Goal: Task Accomplishment & Management: Use online tool/utility

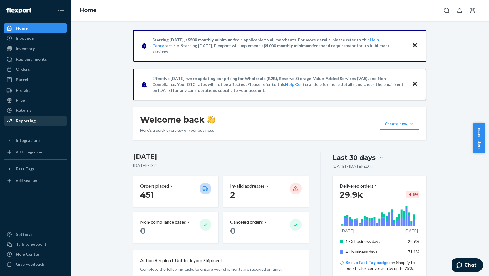
click at [37, 121] on div "Reporting" at bounding box center [35, 121] width 62 height 8
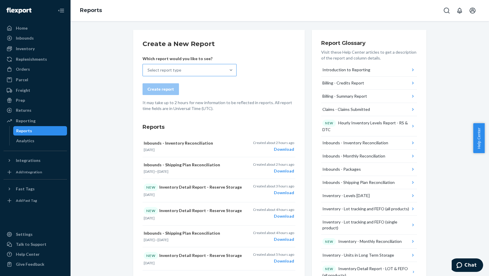
click at [172, 74] on div "Select report type" at bounding box center [184, 70] width 83 height 12
click at [148, 73] on input "Select report type" at bounding box center [147, 70] width 1 height 6
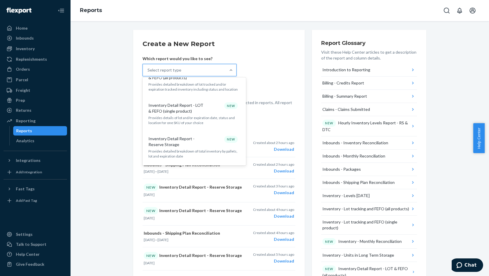
scroll to position [323, 0]
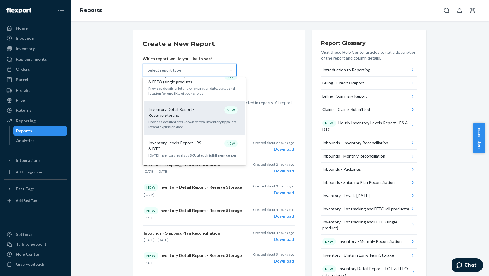
click at [189, 108] on div "Inventory Detail Report - Reserve Storage NEW Provides detailed breakdown of to…" at bounding box center [194, 118] width 94 height 29
click at [148, 73] on input "option Inventory Detail Report - Reserve Storage focused, 13 of 30. 30 results …" at bounding box center [147, 70] width 1 height 6
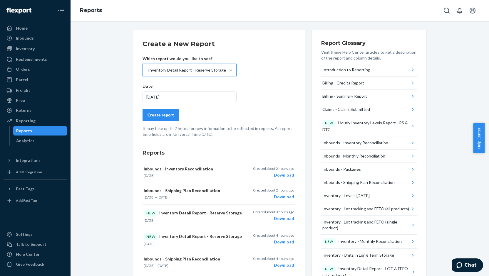
click at [165, 114] on div "Create report" at bounding box center [160, 115] width 26 height 6
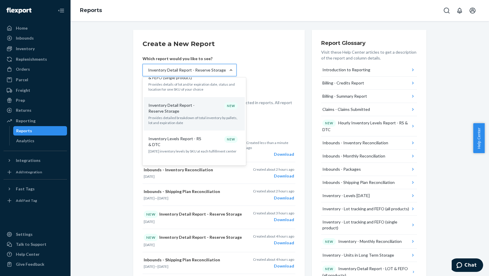
scroll to position [328, 0]
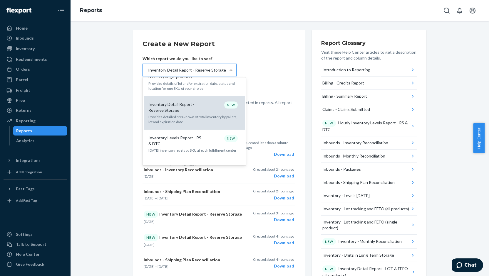
click at [198, 115] on p "Provides detailed breakdown of total inventory by pallets, lot and expiration d…" at bounding box center [194, 120] width 92 height 10
click at [148, 73] on input "option Inventory Detail Report - Reserve Storage, selected. option Inventory De…" at bounding box center [147, 70] width 1 height 6
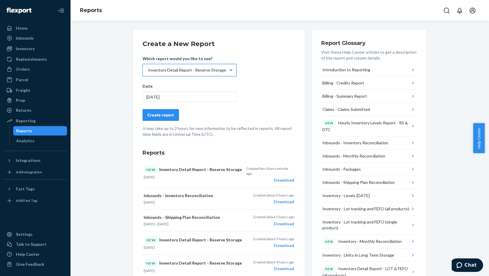
click at [153, 115] on div "Create report" at bounding box center [160, 115] width 26 height 6
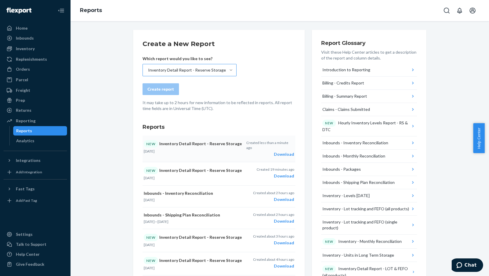
click at [285, 152] on div "Download" at bounding box center [270, 155] width 48 height 6
